Goal: Find specific page/section: Find specific page/section

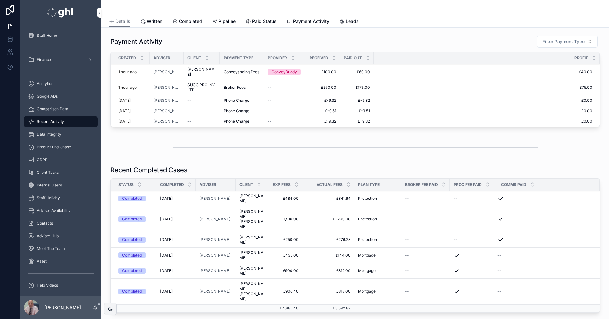
click at [176, 140] on div "scrollable content" at bounding box center [356, 148] width 366 height 16
click at [42, 120] on span "Recent Activity" at bounding box center [50, 121] width 27 height 5
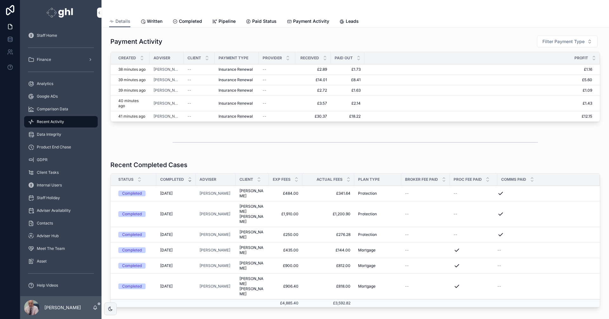
click at [45, 83] on span "Analytics" at bounding box center [45, 83] width 17 height 5
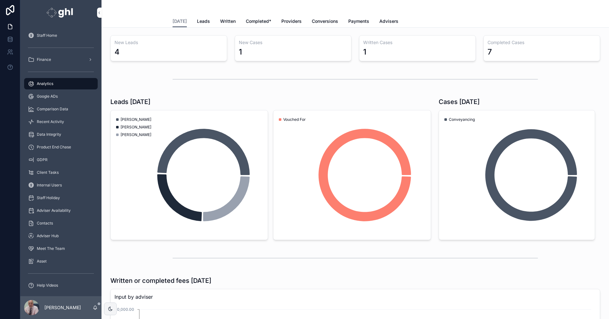
click at [222, 20] on span "Written" at bounding box center [228, 21] width 16 height 6
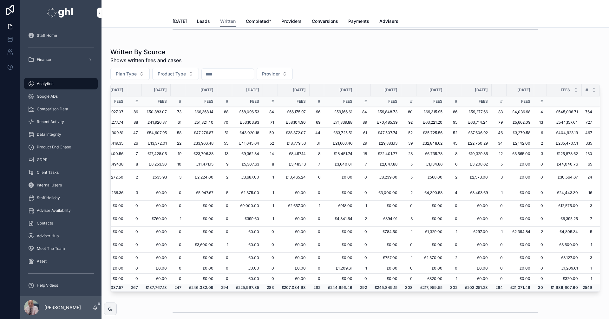
scroll to position [711, 0]
